Goal: Transaction & Acquisition: Purchase product/service

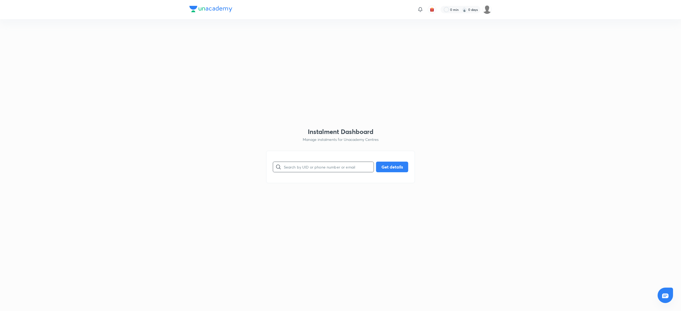
click at [286, 169] on input "text" at bounding box center [329, 167] width 90 height 14
paste input "JBOKYV16ZL"
type input "JBOKYV16ZL"
click at [394, 164] on button "Get details" at bounding box center [392, 166] width 32 height 11
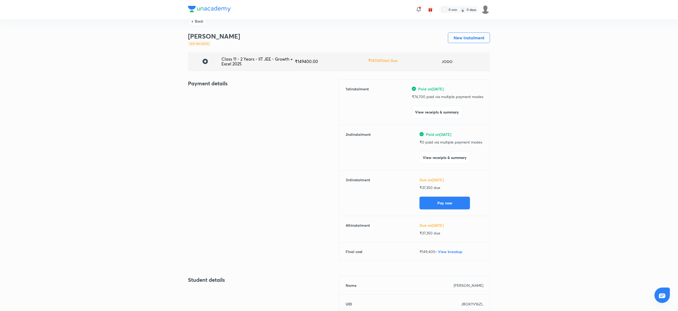
scroll to position [9, 0]
click at [161, 98] on div "Back [PERSON_NAME] Due on [DATE] New Instalment Class 11 - 2 Years - IIT JEE - …" at bounding box center [339, 245] width 678 height 469
click at [438, 200] on button "Pay now" at bounding box center [445, 203] width 51 height 13
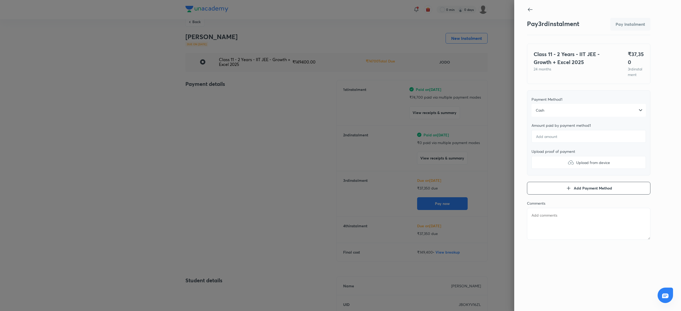
click at [552, 117] on div "Cash" at bounding box center [588, 110] width 114 height 13
click at [556, 227] on div "UPI (POS)" at bounding box center [589, 226] width 114 height 11
click at [556, 142] on input "number" at bounding box center [588, 136] width 114 height 13
type textarea "x"
type input "3"
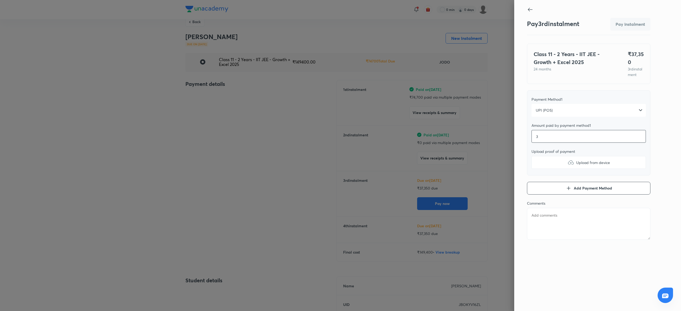
type textarea "x"
type input "37"
type textarea "x"
type input "373"
type textarea "x"
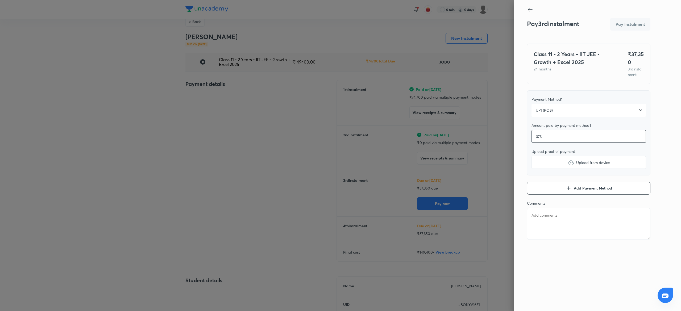
type input "3735"
type textarea "x"
type input "37350"
type textarea "x"
type input "37350"
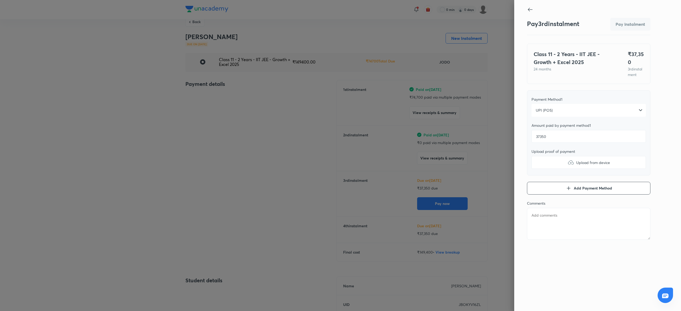
click at [571, 166] on img at bounding box center [571, 162] width 6 height 6
click at [0, 0] on input "Upload from device" at bounding box center [0, 0] width 0 height 0
type textarea "x"
click at [545, 220] on textarea at bounding box center [588, 224] width 123 height 32
type textarea "V"
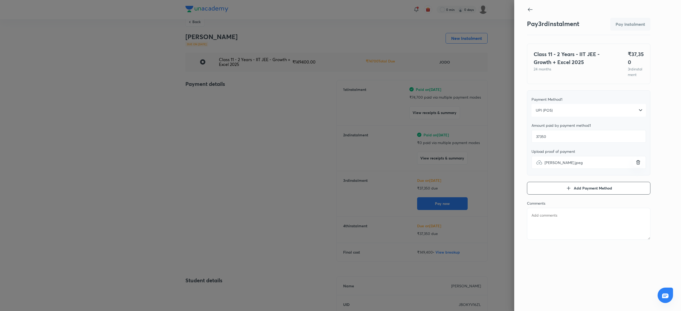
type textarea "x"
type textarea "Ve"
type textarea "x"
type textarea "Ved"
type textarea "x"
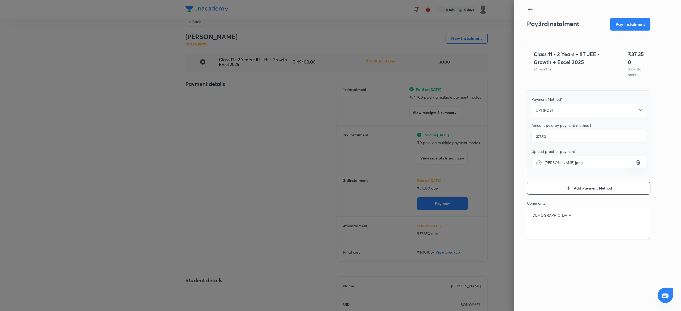
type textarea "Veda"
type textarea "x"
type textarea "Vedan"
type textarea "x"
type textarea "Vedant"
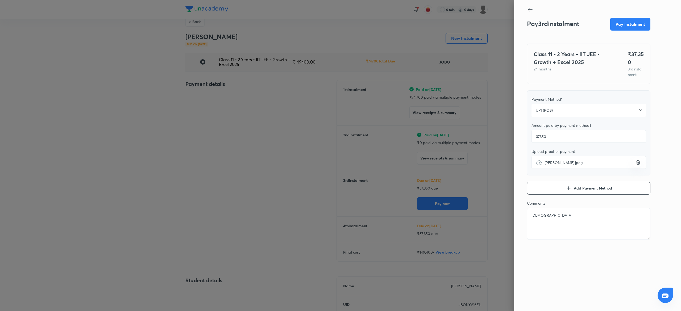
type textarea "x"
type textarea "Vedant"
type textarea "x"
type textarea "Vedant n"
type textarea "x"
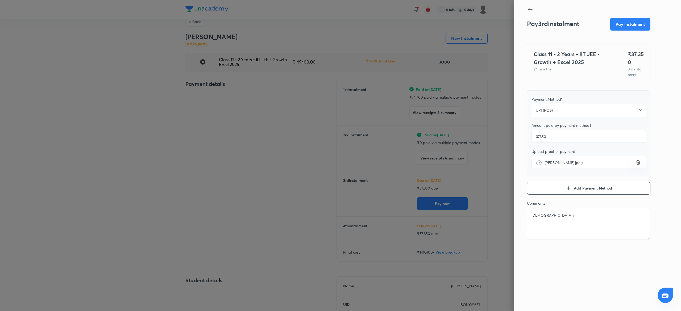
type textarea "Vedant ni"
type textarea "x"
type textarea "Vedant nim"
type textarea "x"
type textarea "Vedant nimb"
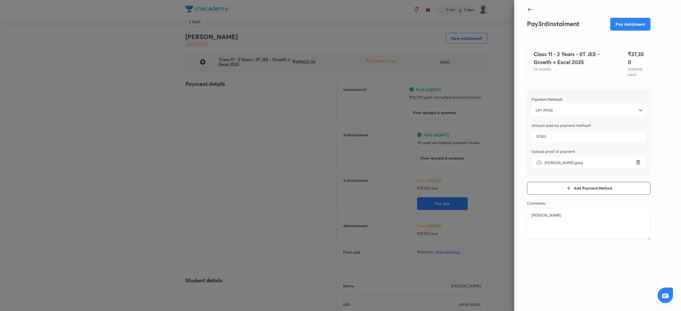
type textarea "x"
type textarea "Vedant nimba"
type textarea "x"
type textarea "Vedant nimbal"
type textarea "x"
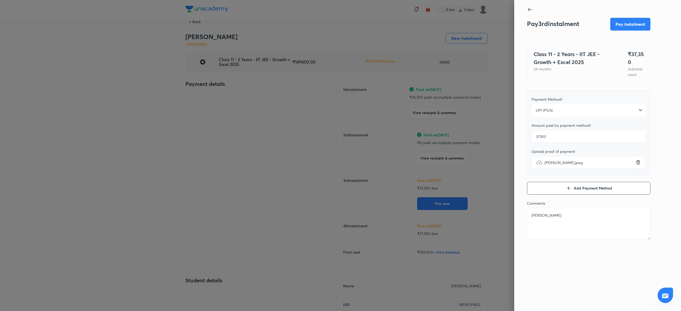
type textarea "Vedant nimbalk"
type textarea "x"
type textarea "Vedant nimbalka"
type textarea "x"
type textarea "Vedant nimbalkar"
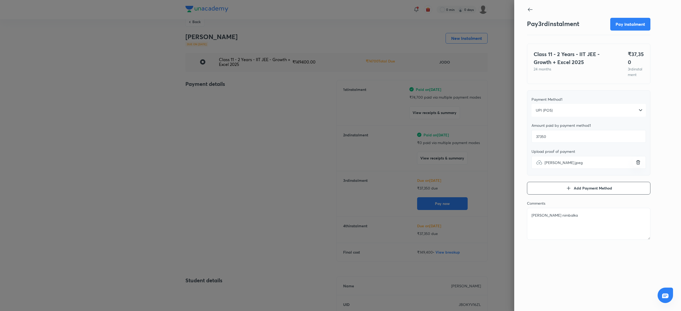
type textarea "x"
type textarea "Vedant nimbalkar"
type textarea "x"
type textarea "Vedant nimbalkar 3"
type textarea "x"
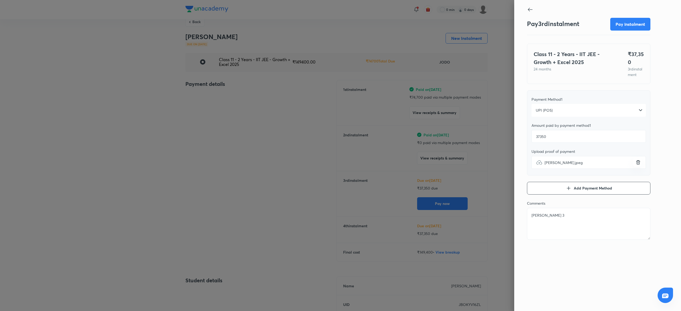
type textarea "Vedant nimbalkar 3r"
type textarea "x"
type textarea "Vedant nimbalkar 3rd"
type textarea "x"
type textarea "Vedant nimbalkar 3rd"
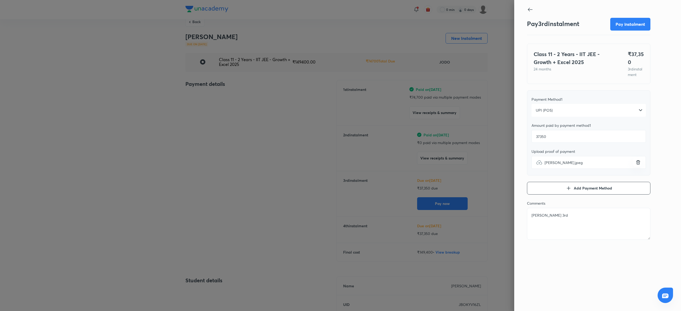
type textarea "x"
type textarea "Vedant nimbalkar 3rd i"
type textarea "x"
type textarea "Vedant nimbalkar 3rd in"
type textarea "x"
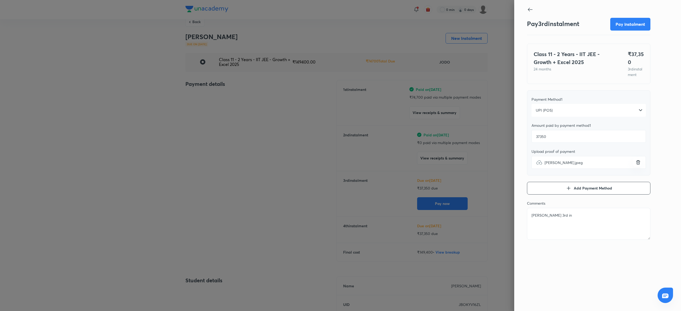
type textarea "Vedant nimbalkar 3rd ins"
type textarea "x"
type textarea "Vedant nimbalkar 3rd inst"
type textarea "x"
type textarea "Vedant nimbalkar 3rd insta"
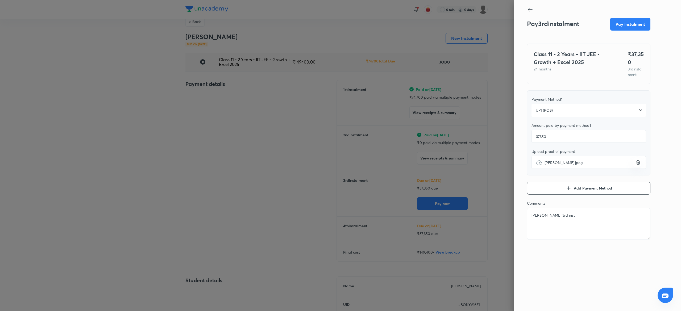
type textarea "x"
type textarea "Vedant nimbalkar 3rd instal"
type textarea "x"
type textarea "Vedant nimbalkar 3rd instalm"
type textarea "x"
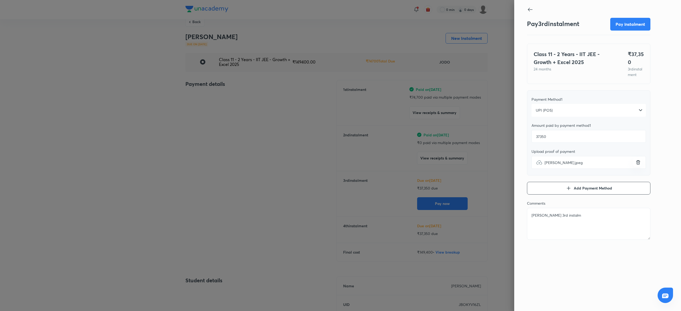
type textarea "Vedant nimbalkar 3rd instalme"
type textarea "x"
type textarea "Vedant nimbalkar 3rd instalmen"
type textarea "x"
type textarea "Vedant nimbalkar 3rd instalment"
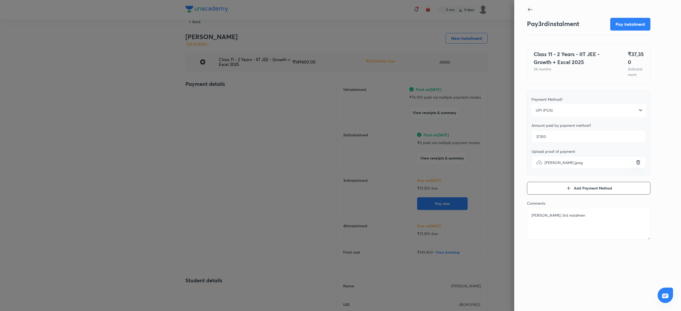
type textarea "x"
type textarea "Vedant nimbalkar 3rd instalment_"
type textarea "x"
type textarea "Vedant nimbalkar 3rd instalment_p"
type textarea "x"
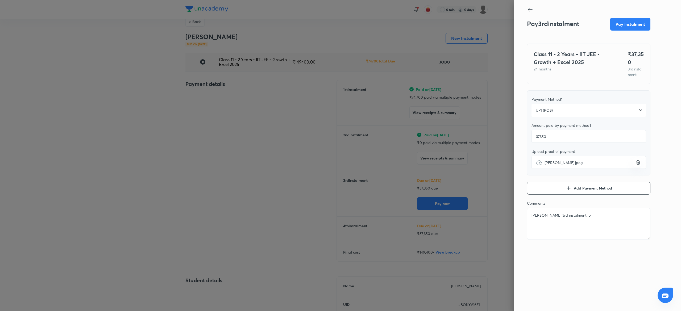
type textarea "Vedant nimbalkar 3rd instalment_pu"
type textarea "x"
type textarea "Vedant nimbalkar 3rd instalment_pun"
type textarea "x"
type textarea "Vedant nimbalkar 3rd instalment_pune"
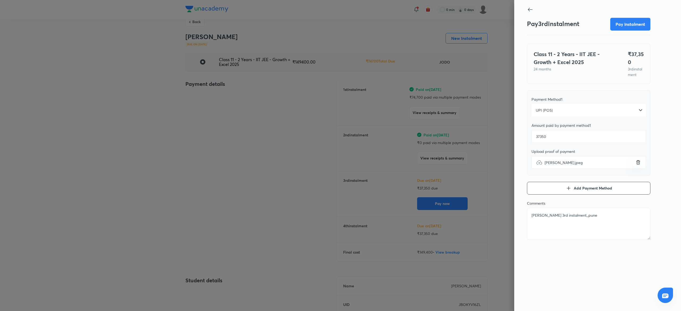
type textarea "x"
type textarea "Vedant nimbalkar 3rd instalment_punep"
type textarea "x"
type textarea "Vedant nimbalkar 3rd instalment_punepc"
type textarea "x"
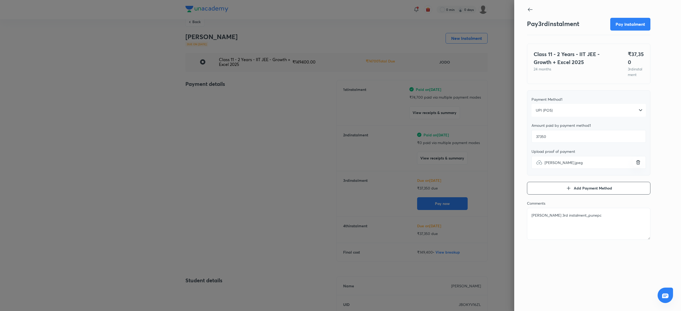
type textarea "Vedant nimbalkar 3rd instalment_punepcm"
type textarea "x"
type textarea "Vedant nimbalkar 3rd instalment_punepcmc"
type textarea "x"
type textarea "Vedant nimbalkar 3rd instalment_punepcmc"
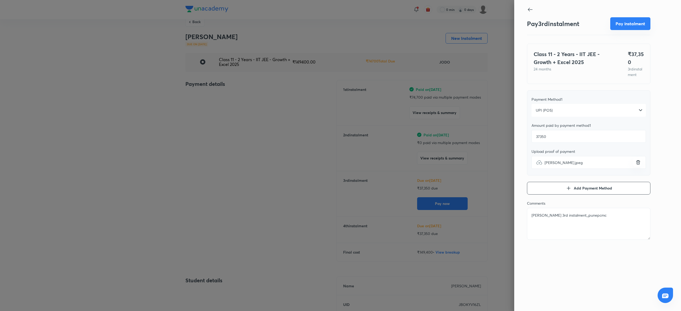
click at [630, 20] on button "Pay instalment" at bounding box center [630, 23] width 40 height 13
type textarea "x"
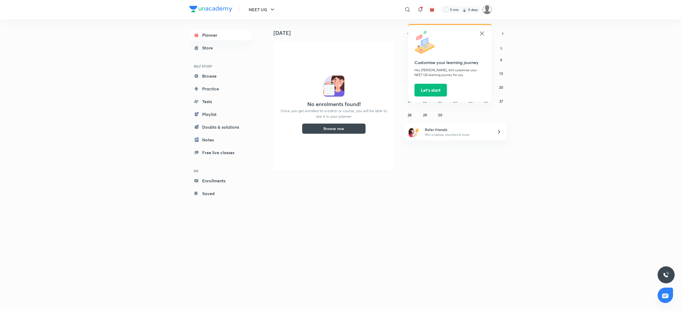
click at [489, 13] on img at bounding box center [487, 9] width 9 height 9
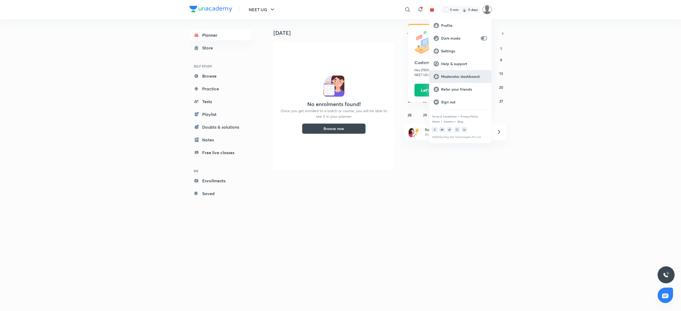
click at [460, 78] on p "Moderator dashboard" at bounding box center [464, 76] width 46 height 5
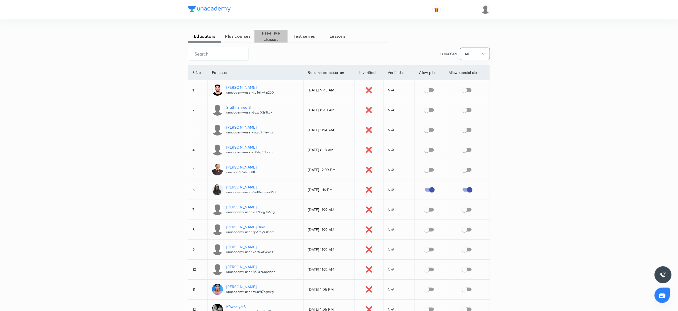
click at [259, 41] on span "Free live classes" at bounding box center [271, 36] width 33 height 13
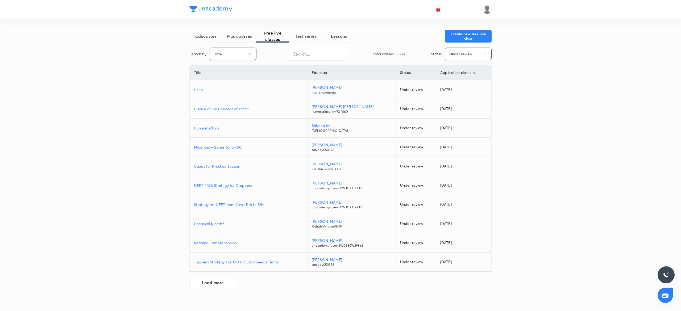
click at [248, 58] on button "Title" at bounding box center [233, 54] width 47 height 13
click at [224, 80] on span "Username" at bounding box center [233, 80] width 40 height 6
click at [471, 52] on button "Under review" at bounding box center [468, 54] width 47 height 13
click at [452, 67] on li "All" at bounding box center [468, 70] width 46 height 10
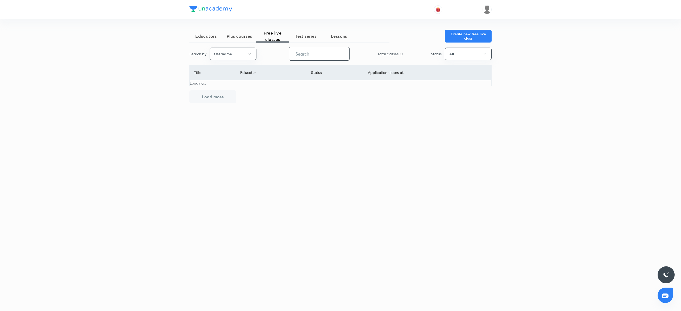
click at [302, 55] on input "text" at bounding box center [319, 54] width 60 height 14
paste input "unacademy-user-G90GGOSN9496"
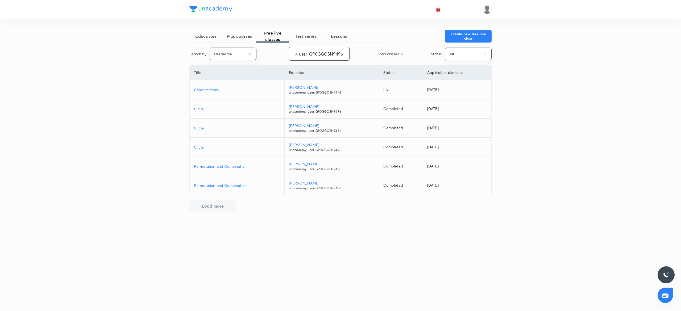
type input "unacademy-user-G90GGOSN9496"
click at [225, 91] on p "Conic sections" at bounding box center [237, 90] width 86 height 6
